Goal: Information Seeking & Learning: Understand process/instructions

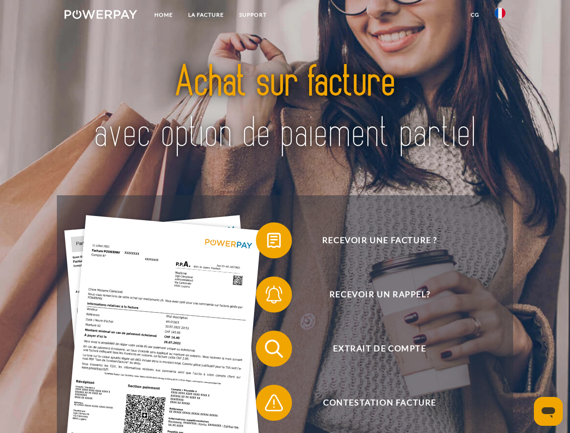
click at [101, 16] on img at bounding box center [101, 14] width 73 height 9
click at [500, 16] on img at bounding box center [500, 13] width 11 height 11
click at [475, 15] on link "CG" at bounding box center [475, 15] width 24 height 16
click at [267, 242] on span at bounding box center [260, 240] width 45 height 45
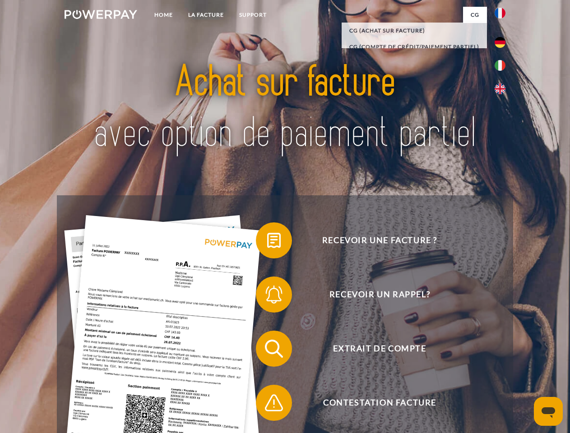
click at [267, 297] on span at bounding box center [260, 294] width 45 height 45
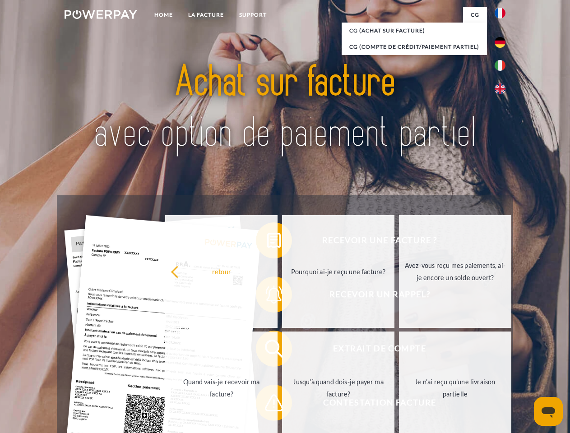
click at [282, 351] on link "Jusqu'à quand dois-je payer ma facture?" at bounding box center [338, 388] width 112 height 113
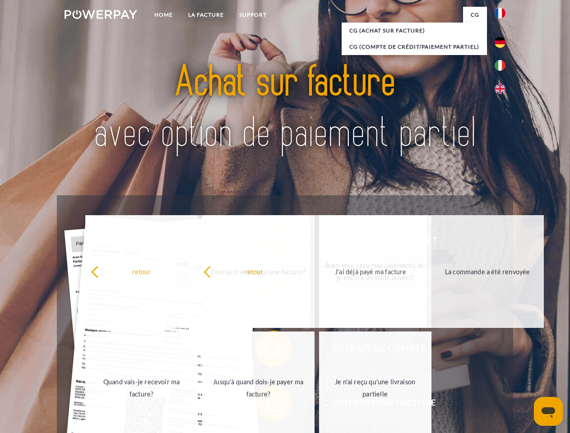
click at [267, 405] on span at bounding box center [260, 403] width 45 height 45
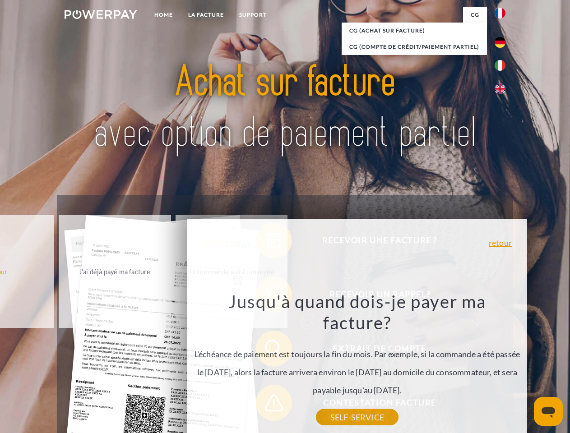
click at [549, 412] on icon "Ouvrir la fenêtre de messagerie" at bounding box center [549, 413] width 14 height 11
